Goal: Information Seeking & Learning: Learn about a topic

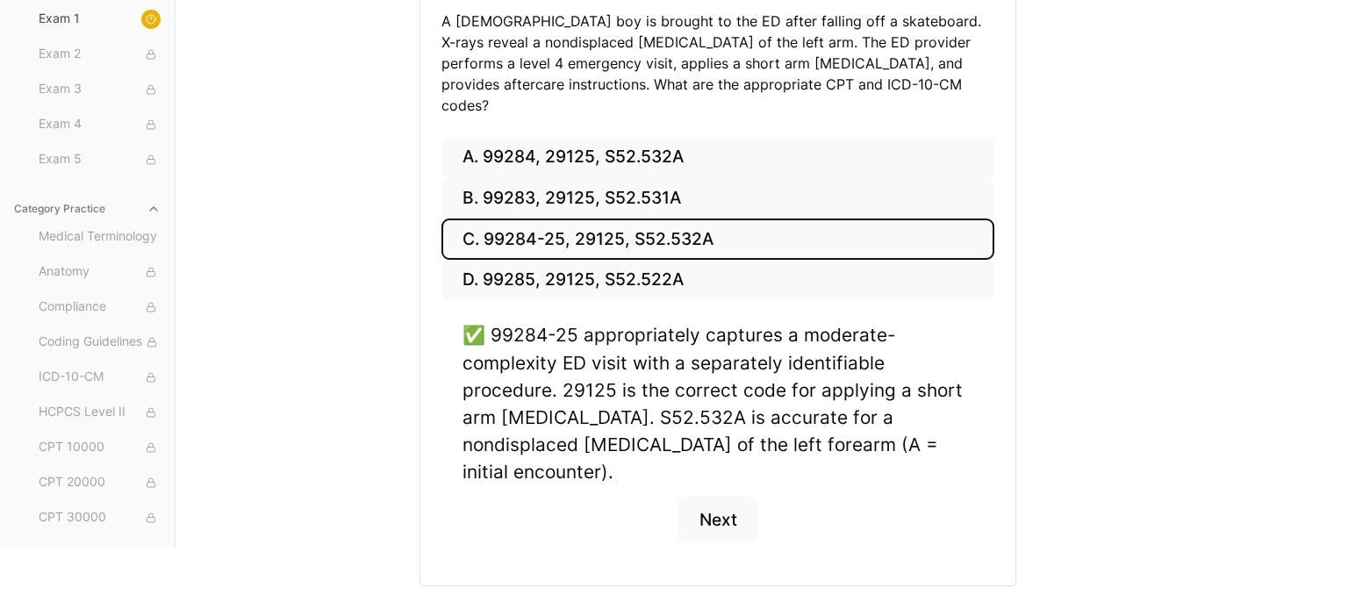
scroll to position [292, 0]
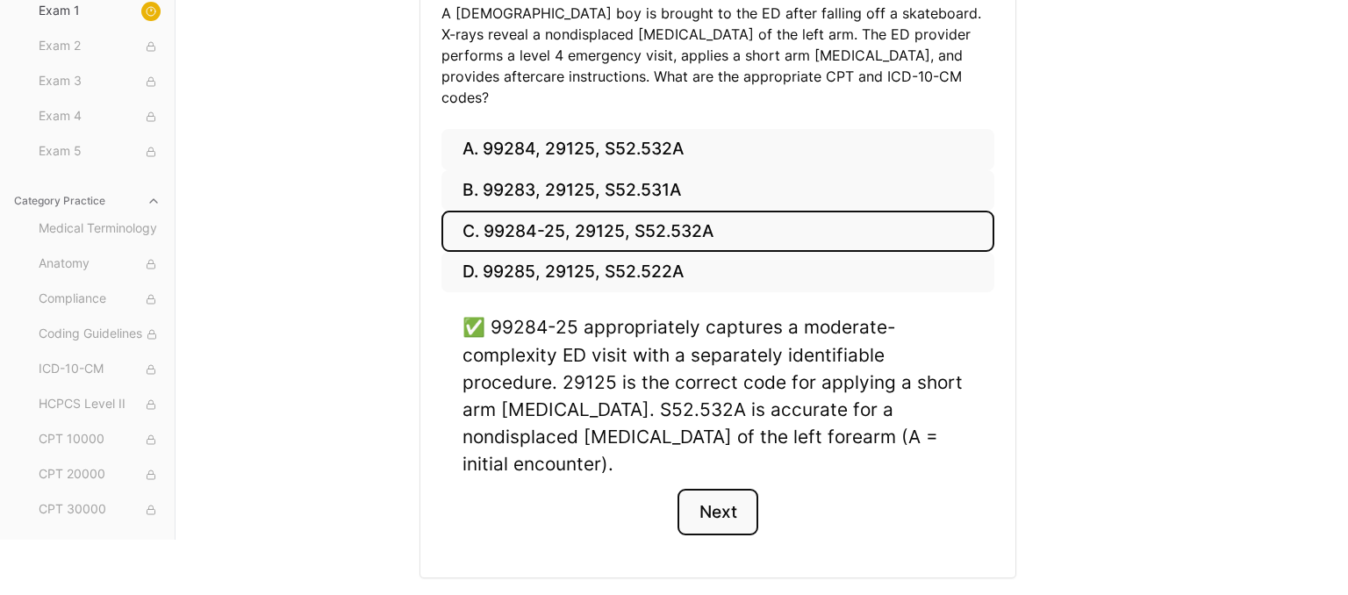
click at [733, 489] on button "Next" at bounding box center [718, 512] width 80 height 47
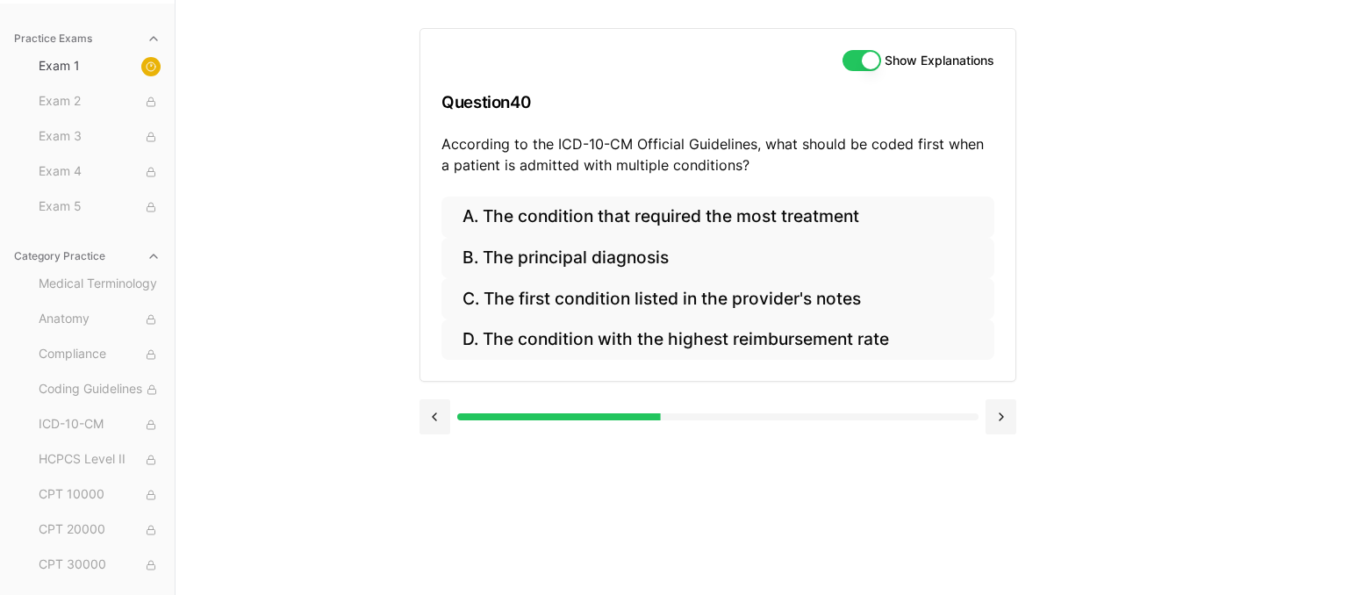
scroll to position [162, 0]
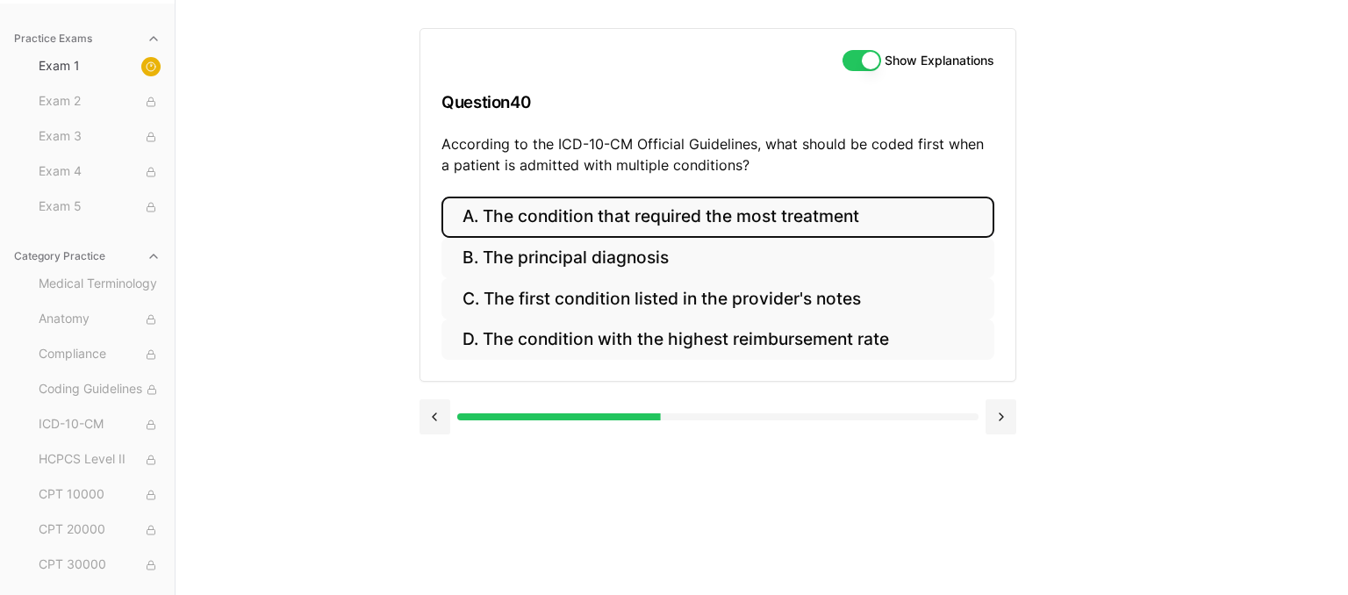
click at [856, 235] on button "A. The condition that required the most treatment" at bounding box center [718, 217] width 553 height 41
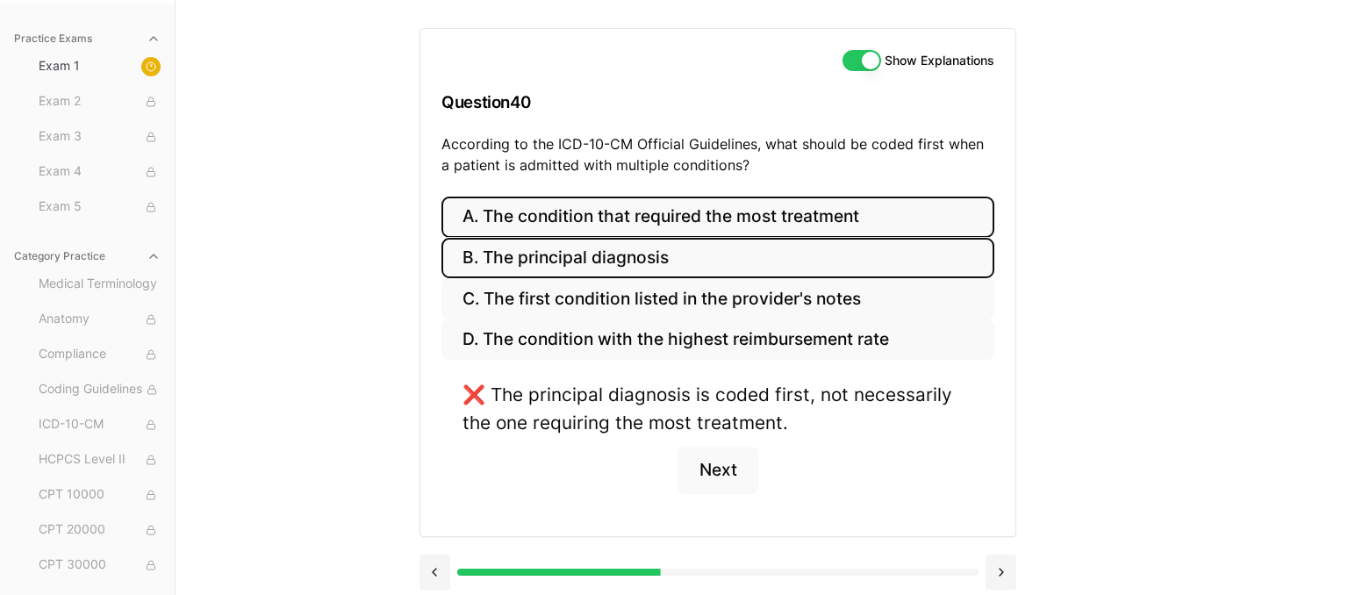
click at [838, 255] on button "B. The principal diagnosis" at bounding box center [718, 258] width 553 height 41
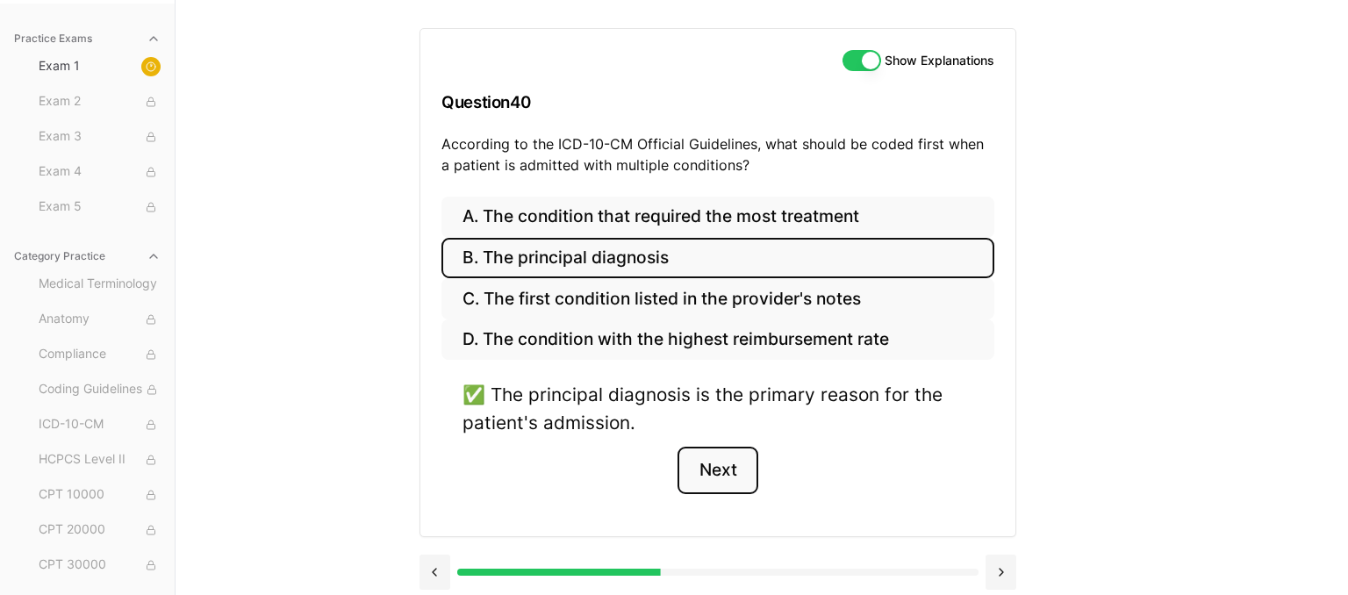
click at [736, 473] on button "Next" at bounding box center [718, 470] width 80 height 47
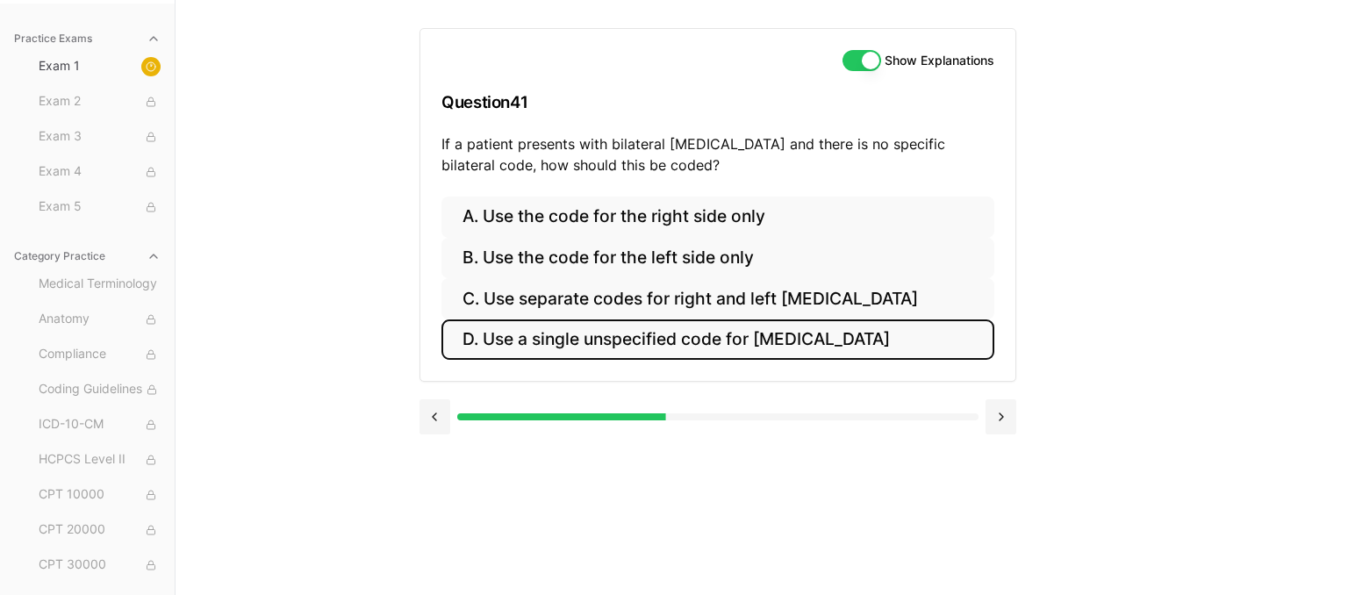
click at [844, 342] on button "D. Use a single unspecified code for [MEDICAL_DATA]" at bounding box center [718, 339] width 553 height 41
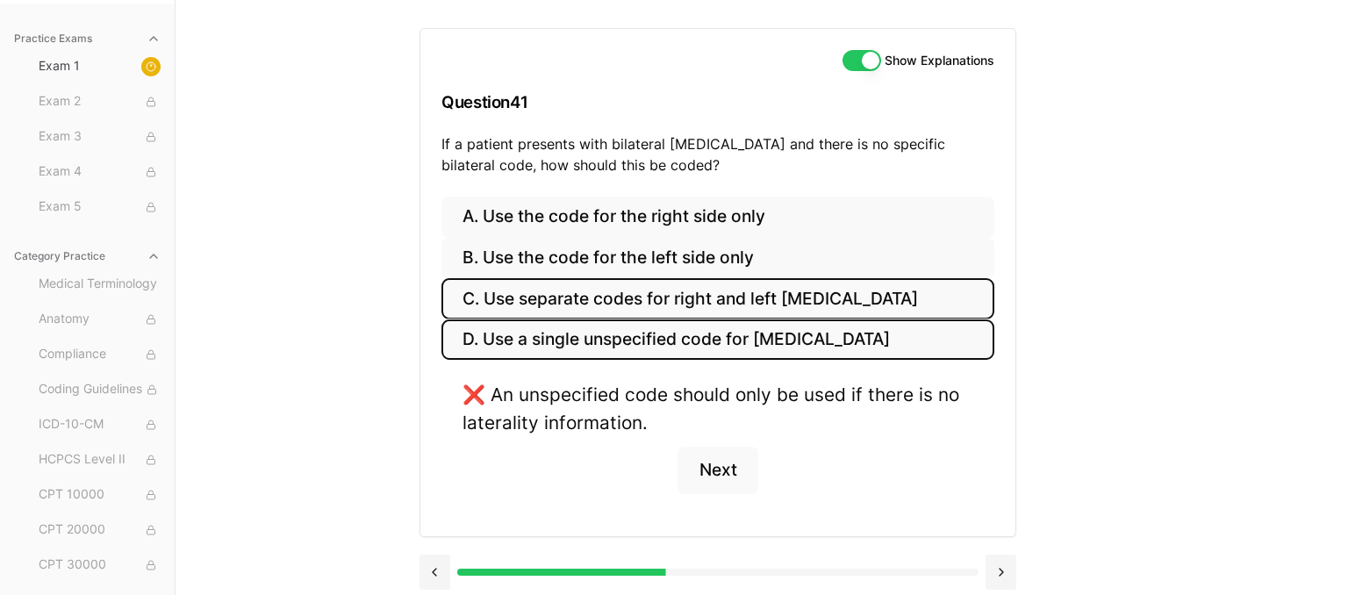
click at [802, 305] on button "C. Use separate codes for right and left [MEDICAL_DATA]" at bounding box center [718, 298] width 553 height 41
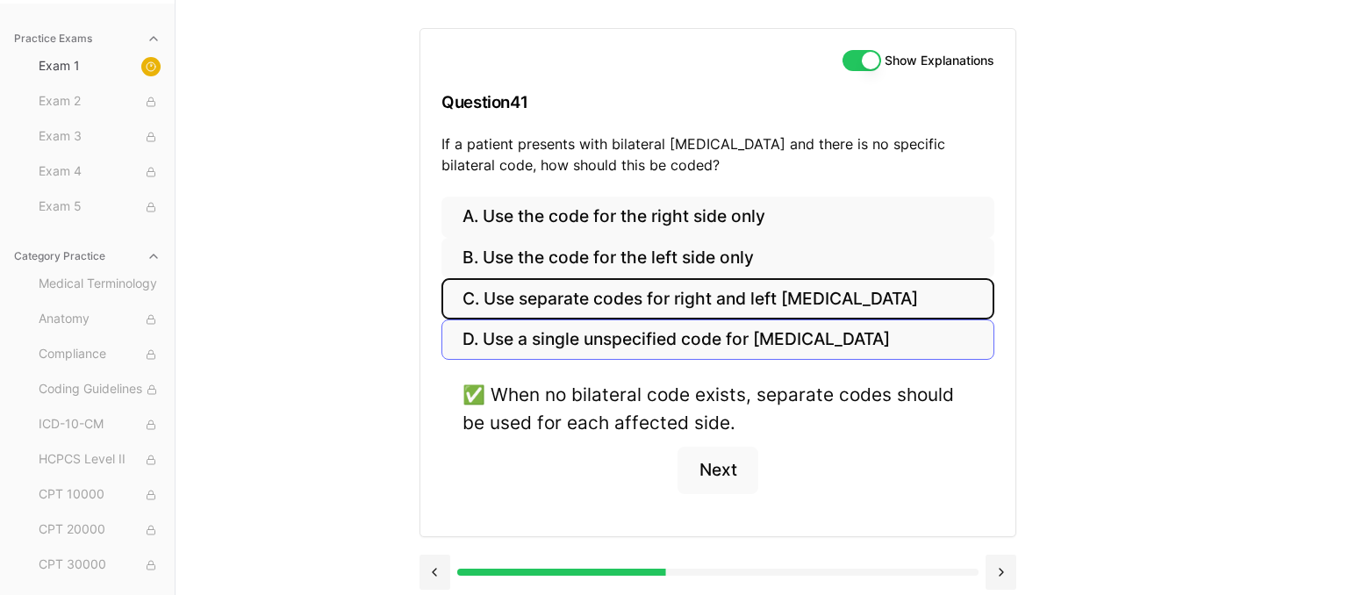
scroll to position [169, 0]
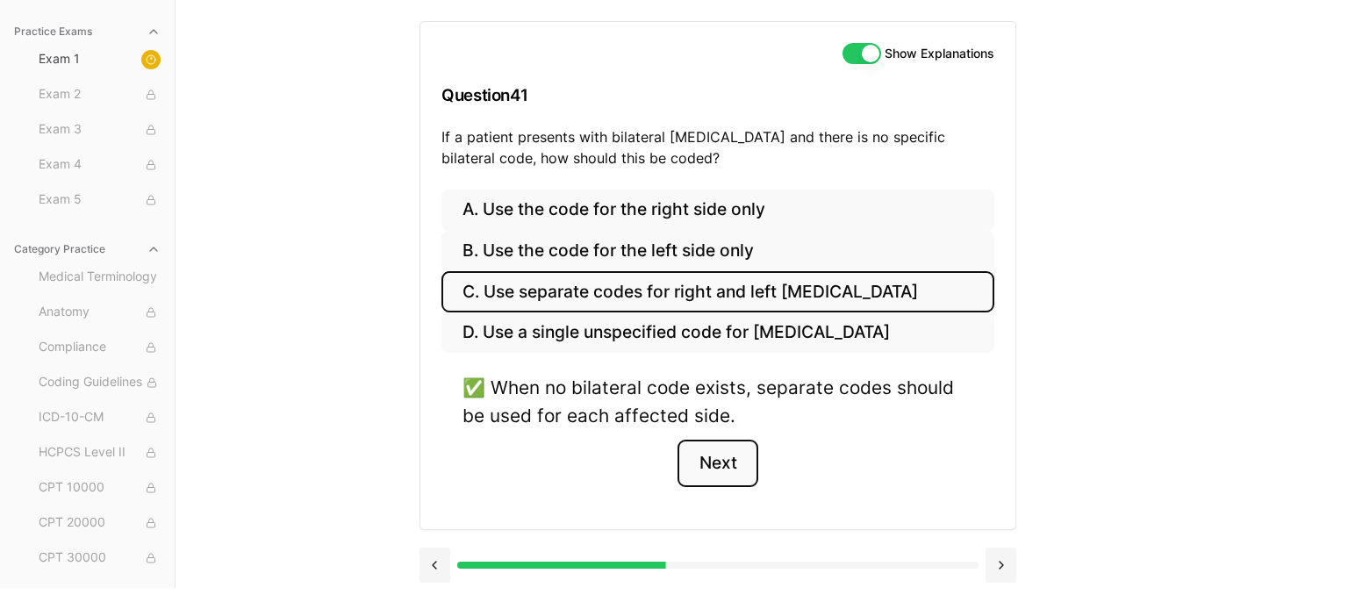
click at [735, 465] on button "Next" at bounding box center [718, 463] width 80 height 47
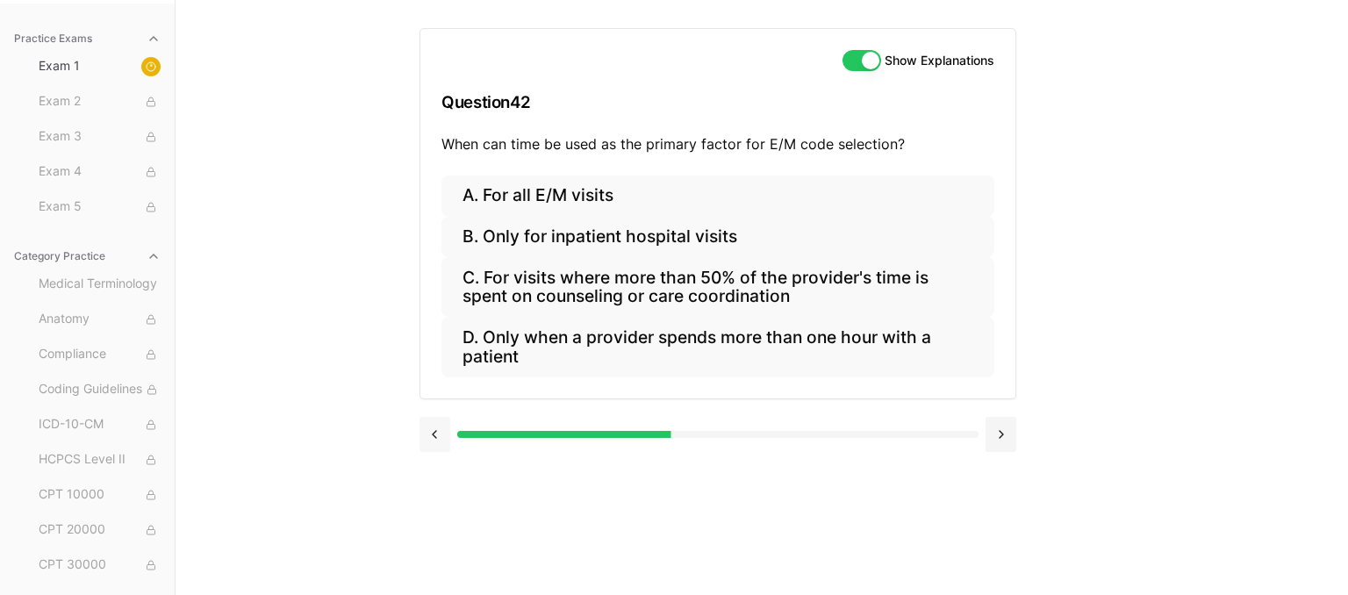
click at [428, 423] on button at bounding box center [435, 434] width 31 height 35
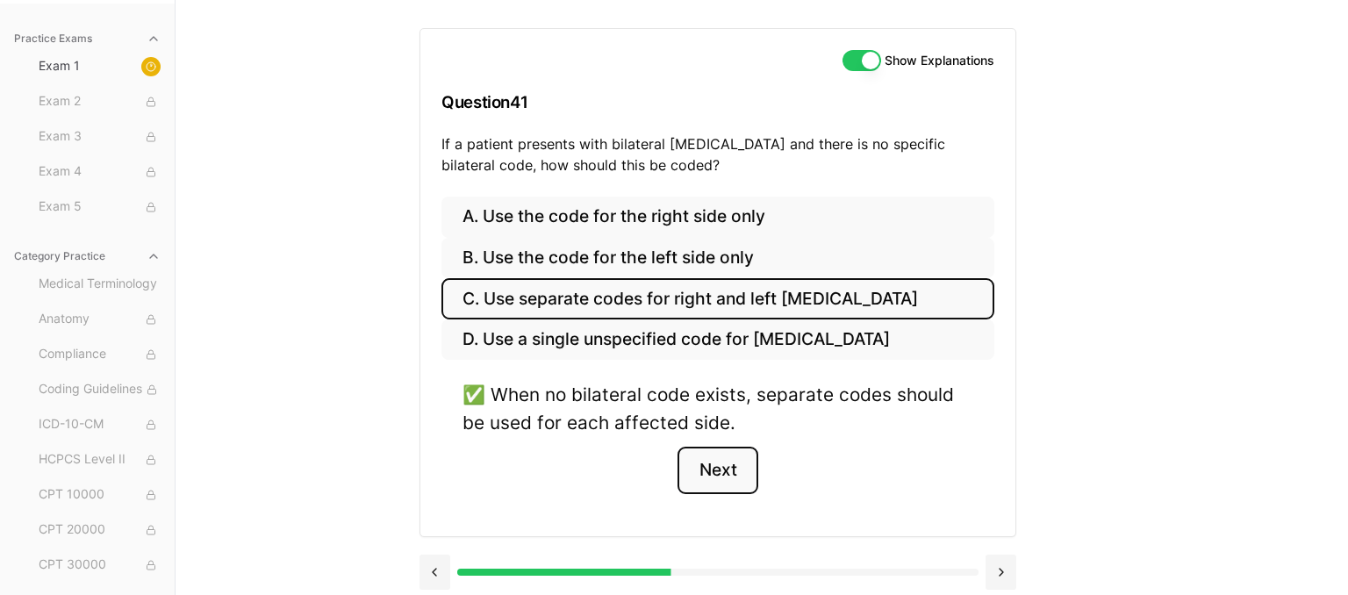
click at [714, 471] on button "Next" at bounding box center [718, 470] width 80 height 47
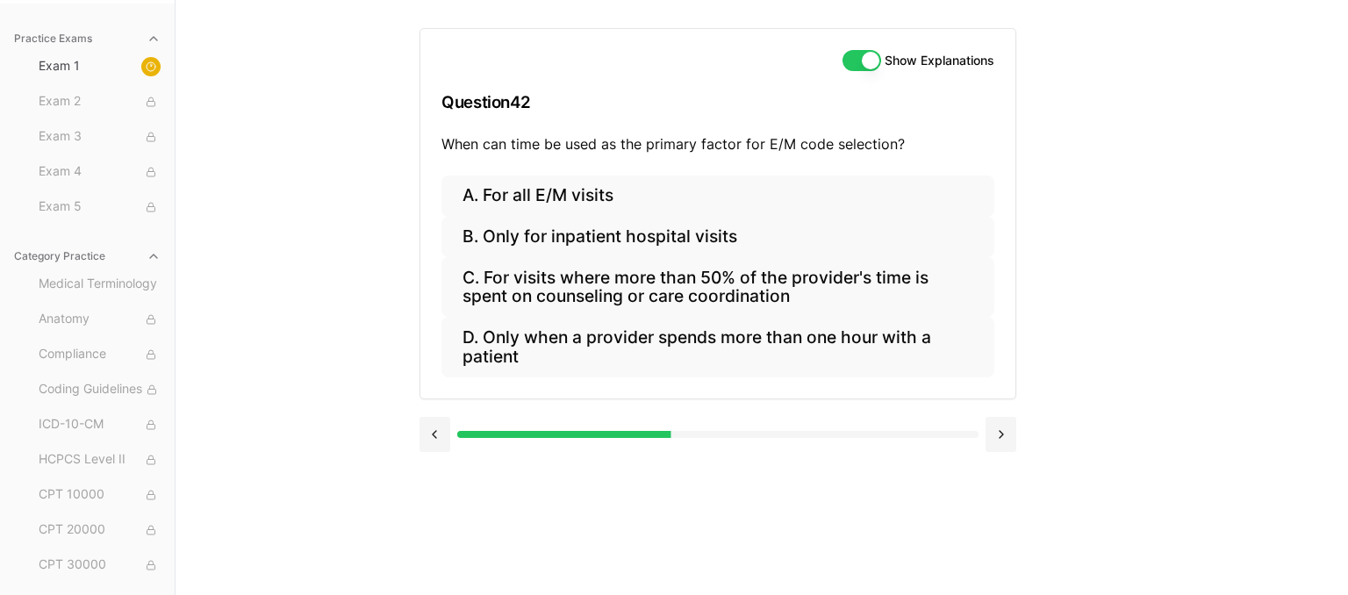
click at [1136, 290] on div "Practice Exams Exam 1 Exam 2 Exam 3 Exam 4 Exam 5 Category Practice Medical Ter…" at bounding box center [674, 297] width 1348 height 595
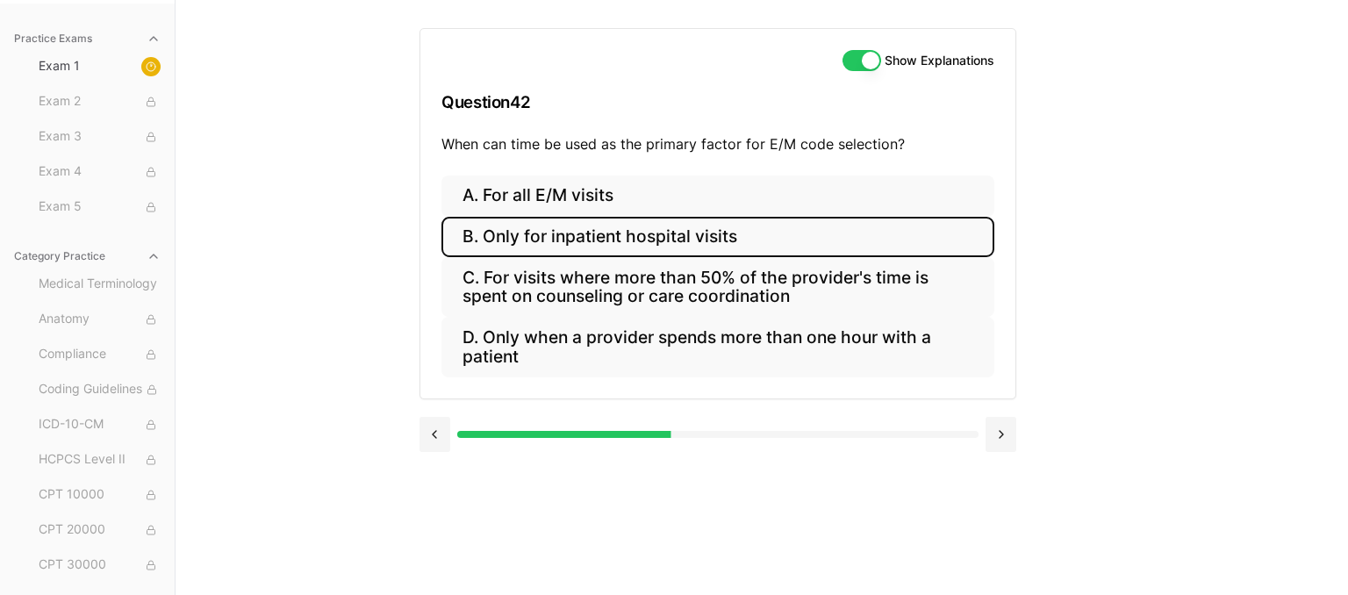
click at [670, 244] on button "B. Only for inpatient hospital visits" at bounding box center [718, 237] width 553 height 41
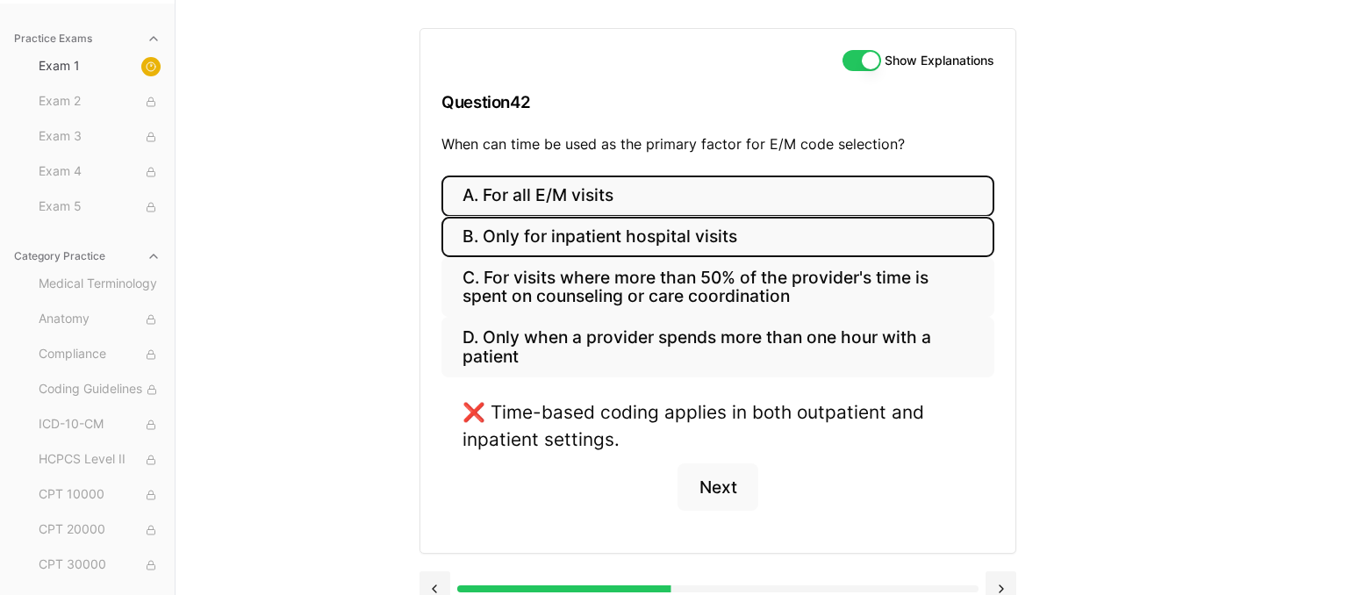
click at [658, 204] on button "A. For all E/M visits" at bounding box center [718, 196] width 553 height 41
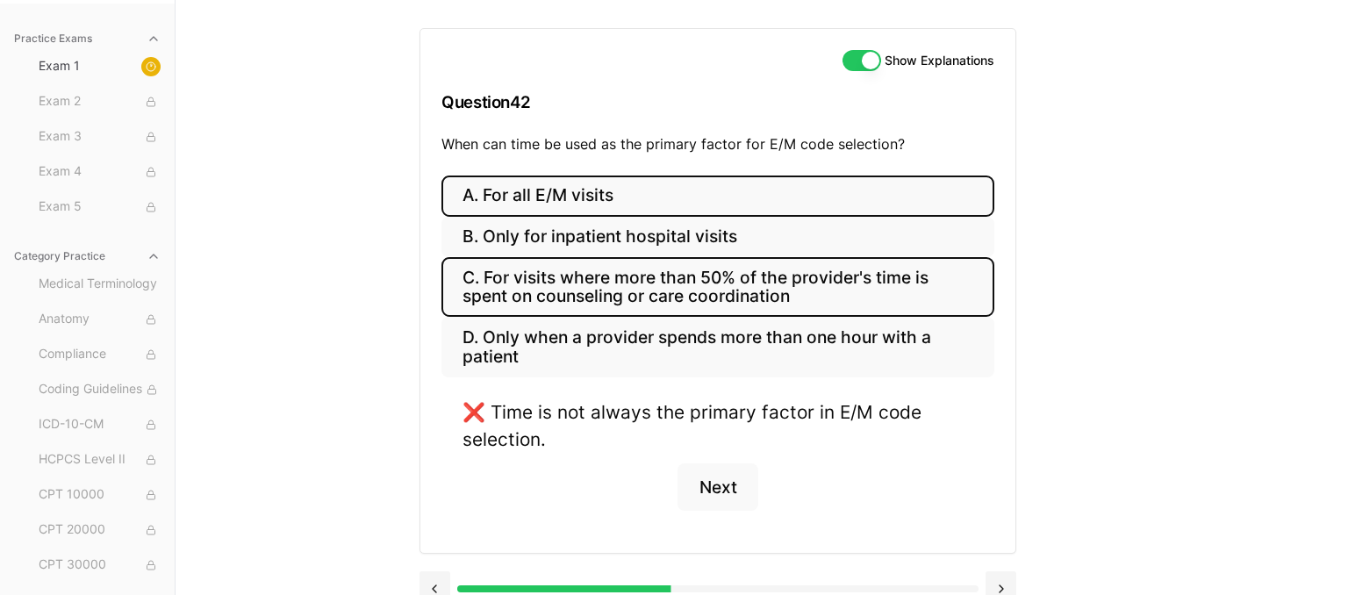
click at [728, 312] on button "C. For visits where more than 50% of the provider's time is spent on counseling…" at bounding box center [718, 287] width 553 height 60
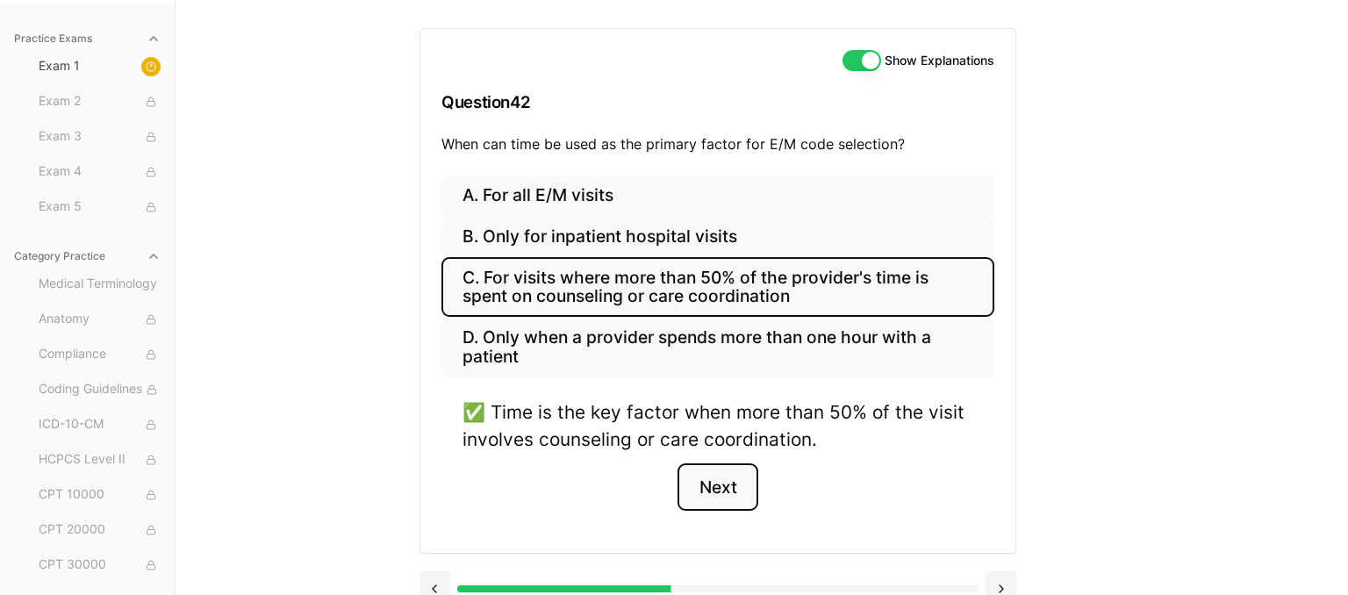
click at [750, 484] on button "Next" at bounding box center [718, 486] width 80 height 47
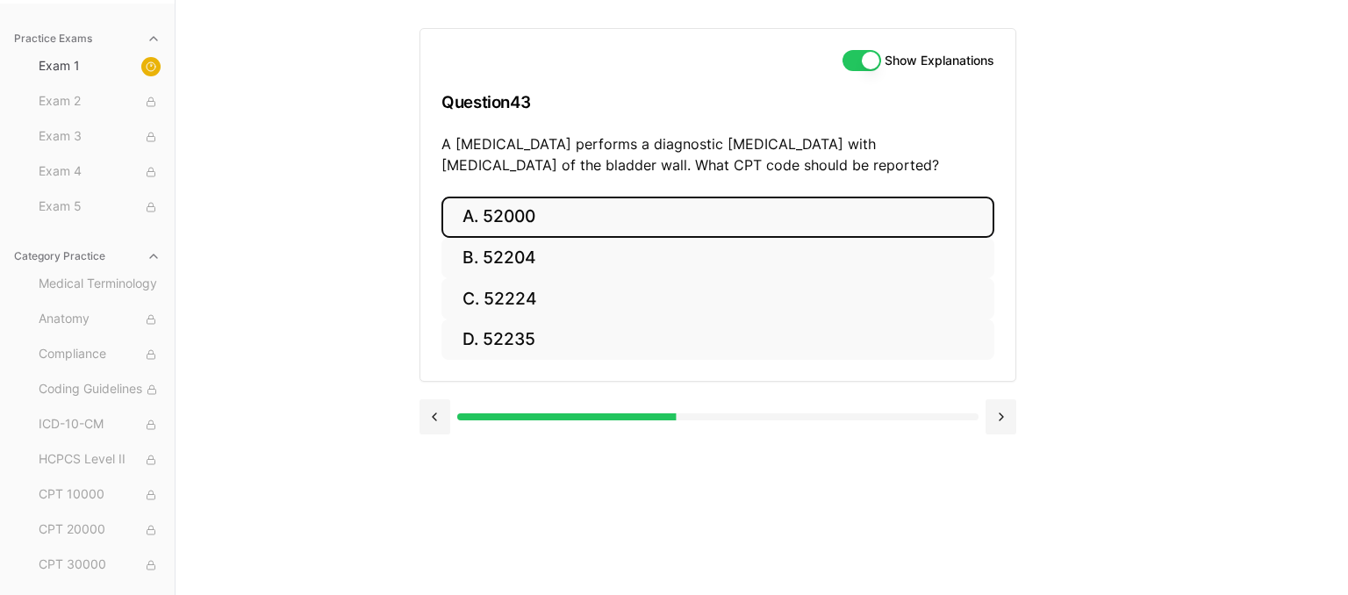
click at [528, 228] on button "A. 52000" at bounding box center [718, 217] width 553 height 41
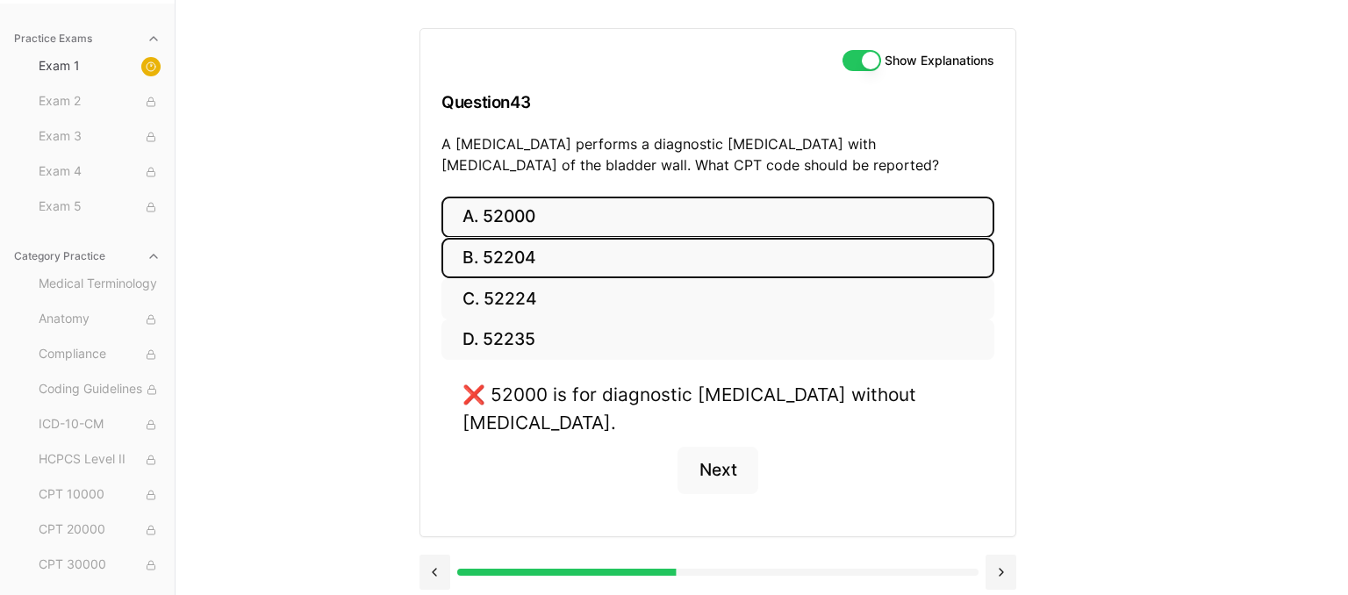
click at [653, 243] on button "B. 52204" at bounding box center [718, 258] width 553 height 41
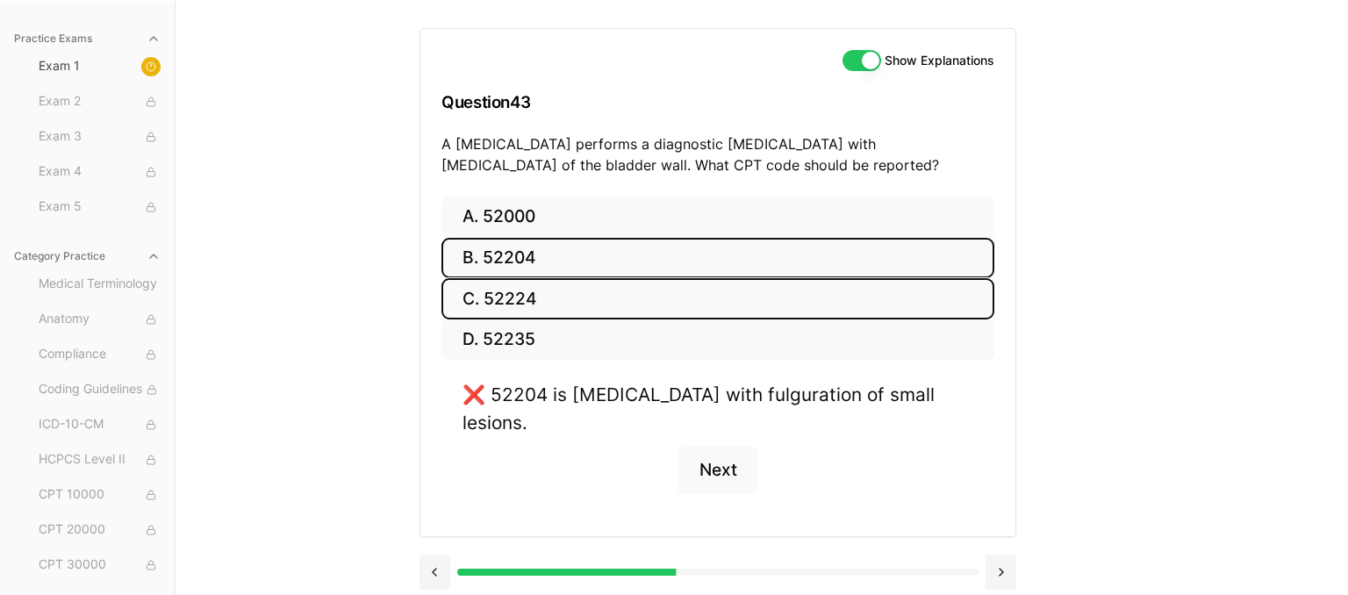
click at [668, 286] on button "C. 52224" at bounding box center [718, 298] width 553 height 41
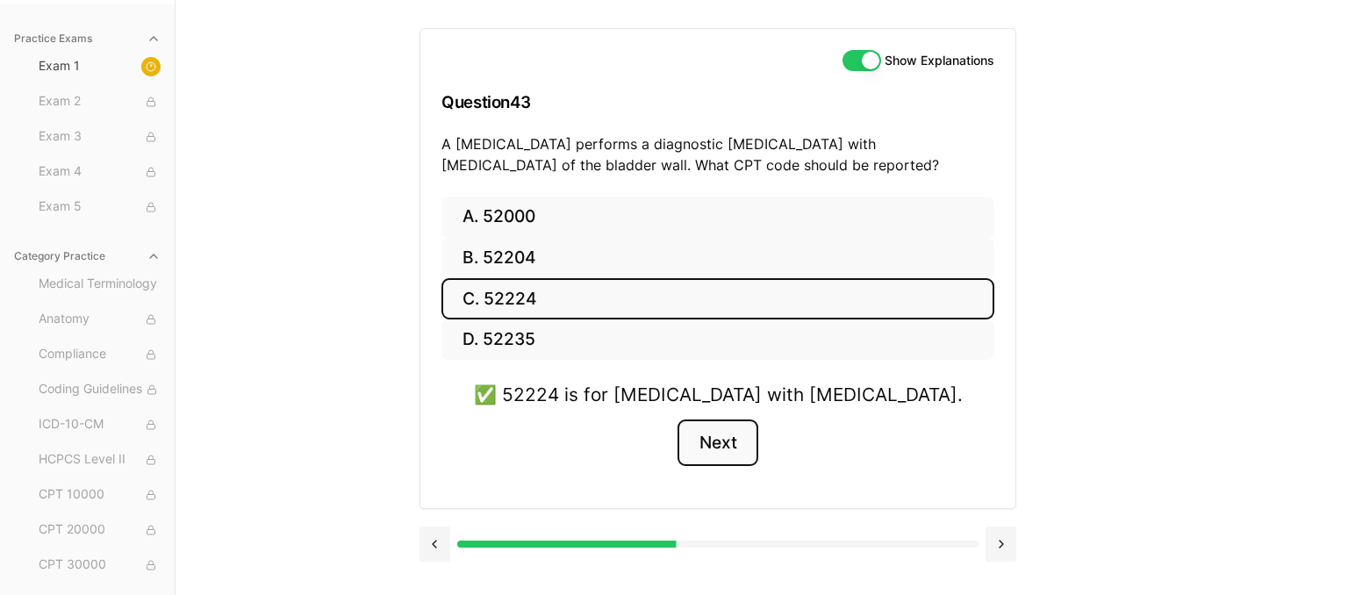
click at [732, 443] on button "Next" at bounding box center [718, 443] width 80 height 47
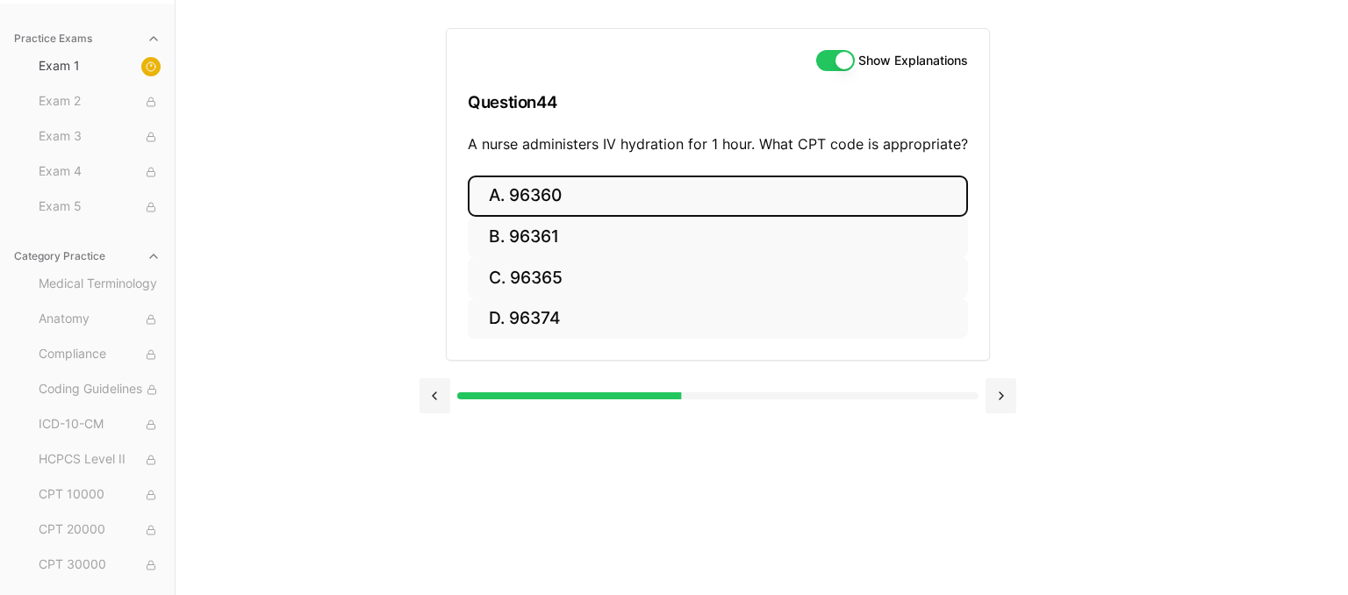
click at [667, 199] on button "A. 96360" at bounding box center [718, 196] width 500 height 41
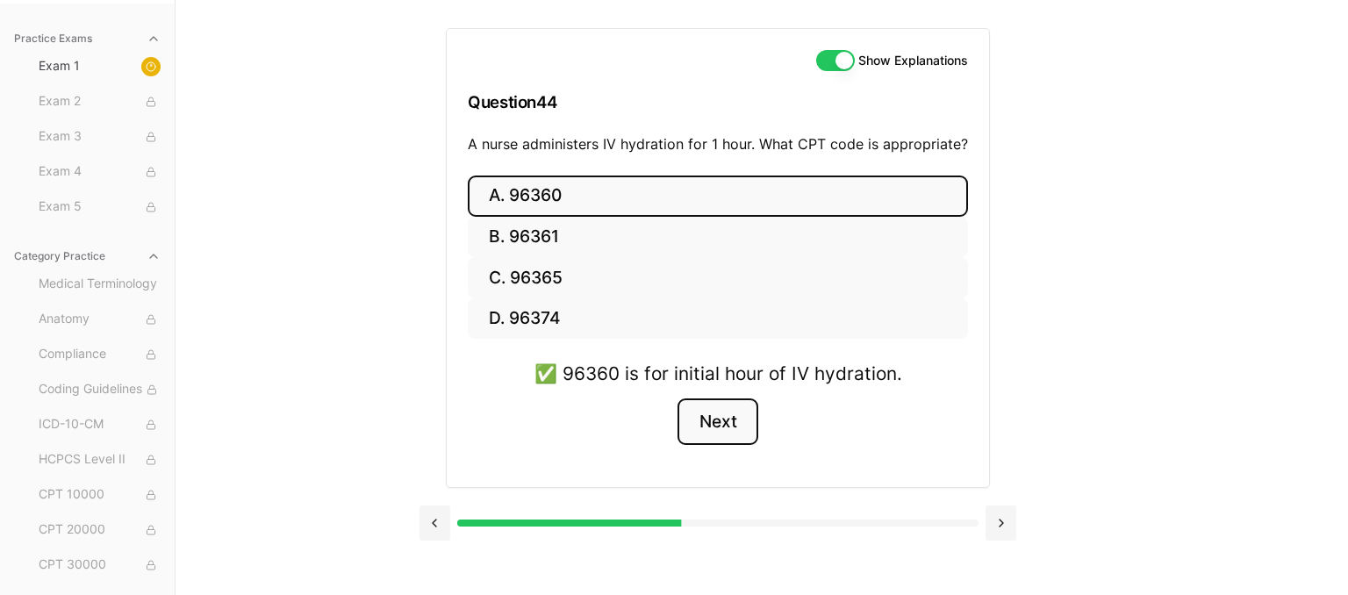
click at [727, 411] on button "Next" at bounding box center [718, 421] width 80 height 47
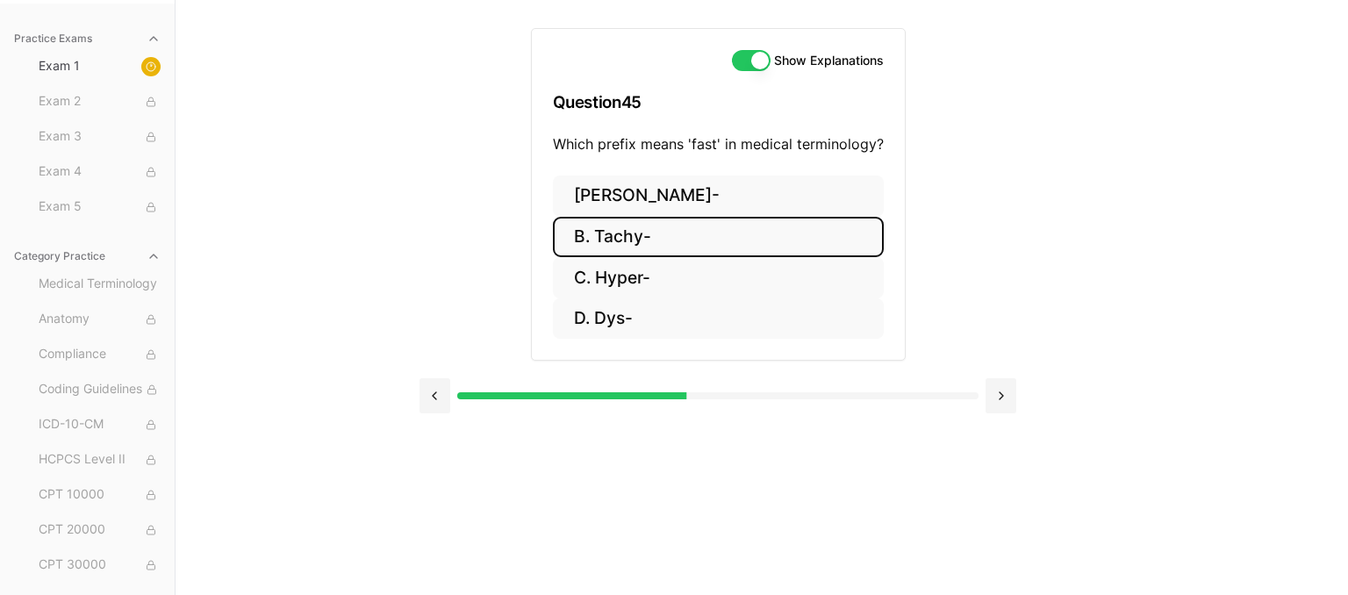
click at [643, 241] on button "B. Tachy-" at bounding box center [718, 237] width 331 height 41
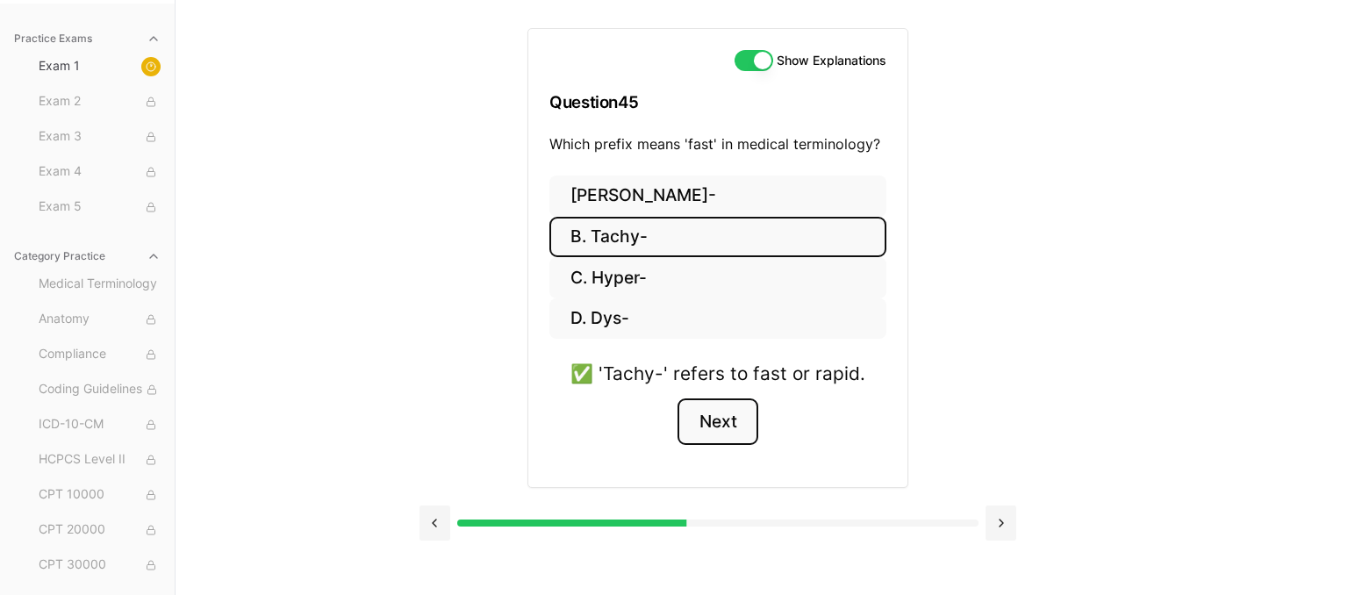
click at [700, 419] on button "Next" at bounding box center [718, 421] width 80 height 47
